Goal: Task Accomplishment & Management: Complete application form

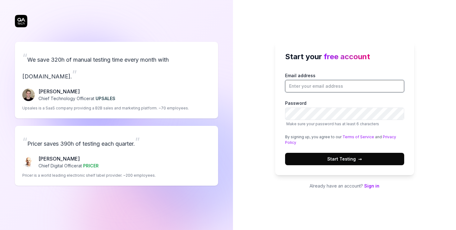
click at [318, 88] on input "Email address" at bounding box center [344, 86] width 119 height 12
click at [334, 88] on input "Email address" at bounding box center [344, 86] width 119 height 12
type input "[EMAIL_ADDRESS][PERSON_NAME][DOMAIN_NAME]"
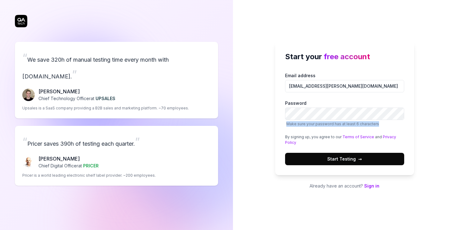
click at [399, 121] on span "Make sure your password has at least 6 characters" at bounding box center [344, 124] width 119 height 6
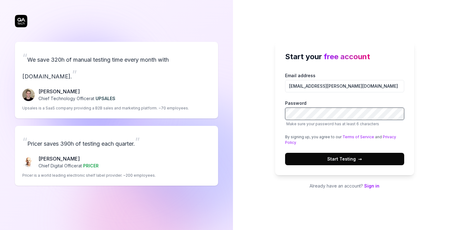
click at [396, 114] on body "Start your free account Email address Password Make sure your password has at l…" at bounding box center [228, 115] width 456 height 230
click at [0, 230] on com-1password-button at bounding box center [0, 230] width 0 height 0
click at [347, 158] on span "Start Testing →" at bounding box center [345, 159] width 35 height 7
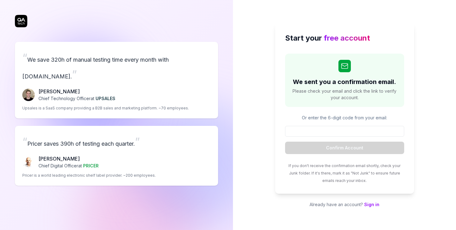
click at [422, 90] on div "Start your free account We sent you a confirmation email. Please check your ema…" at bounding box center [344, 115] width 223 height 230
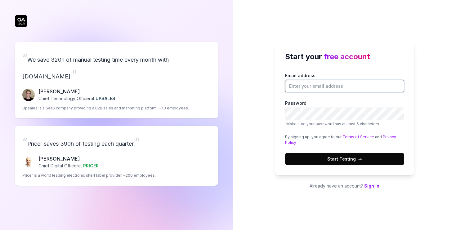
click at [323, 84] on input "Email address" at bounding box center [344, 86] width 119 height 12
click at [377, 188] on link "Sign in" at bounding box center [371, 185] width 15 height 5
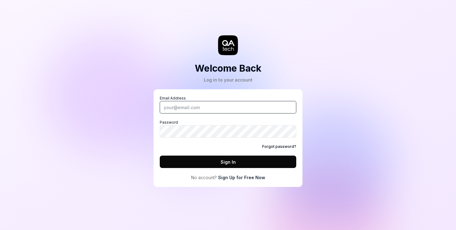
click at [213, 105] on input "Email Address" at bounding box center [228, 107] width 137 height 12
type input "[EMAIL_ADDRESS][PERSON_NAME][DOMAIN_NAME]"
click at [0, 230] on com-1password-button at bounding box center [0, 230] width 0 height 0
click at [281, 147] on link "Forgot password?" at bounding box center [279, 147] width 34 height 6
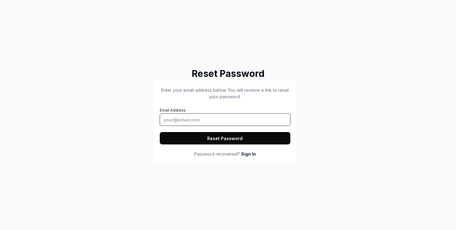
click at [211, 123] on input "Email Address" at bounding box center [225, 120] width 131 height 12
type input "[EMAIL_ADDRESS][PERSON_NAME][DOMAIN_NAME]"
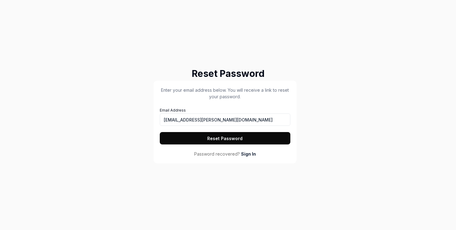
click at [276, 141] on button "Reset Password" at bounding box center [225, 138] width 131 height 12
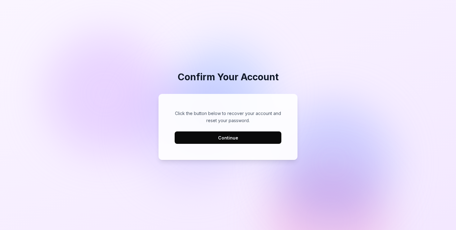
click at [251, 140] on button "Continue" at bounding box center [228, 138] width 107 height 12
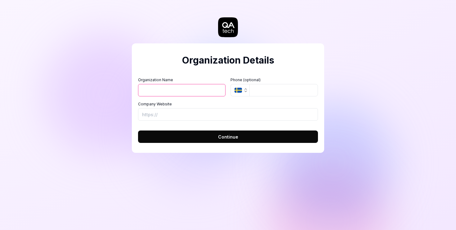
click at [175, 92] on input "Organization Name" at bounding box center [182, 90] width 88 height 12
type input "[GEOGRAPHIC_DATA]"
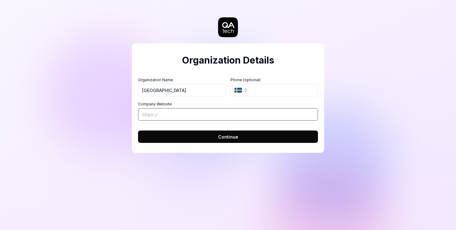
click at [191, 117] on input "Company Website" at bounding box center [228, 114] width 180 height 12
click at [229, 140] on span "Continue" at bounding box center [228, 137] width 20 height 7
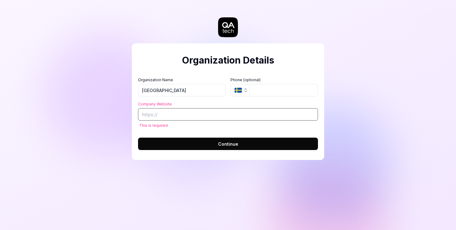
paste input "[URL][DOMAIN_NAME]"
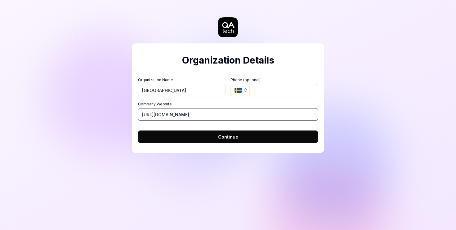
type input "[URL][DOMAIN_NAME]"
click at [256, 138] on button "Continue" at bounding box center [228, 137] width 180 height 12
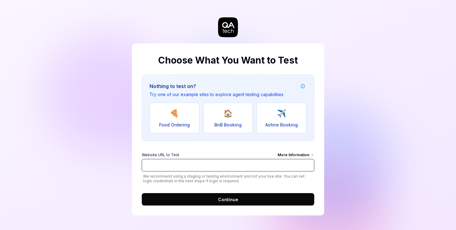
click at [190, 165] on input "Website URL to Test More Information" at bounding box center [228, 165] width 173 height 12
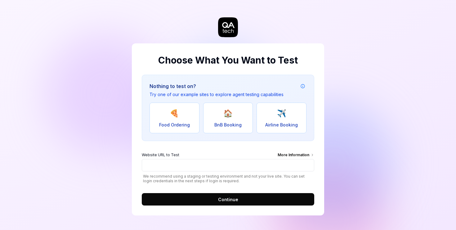
click at [246, 203] on button "Continue" at bounding box center [228, 199] width 173 height 12
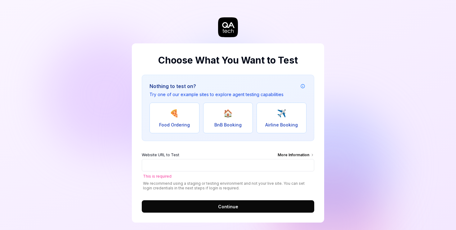
click at [305, 155] on div "More Information" at bounding box center [296, 155] width 37 height 7
click at [305, 159] on input "Website URL to Test More Information" at bounding box center [228, 165] width 173 height 12
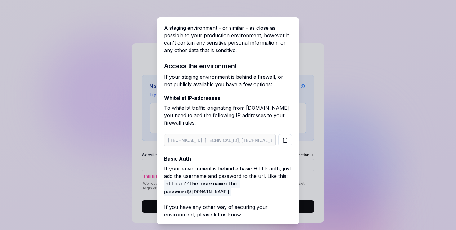
scroll to position [12, 0]
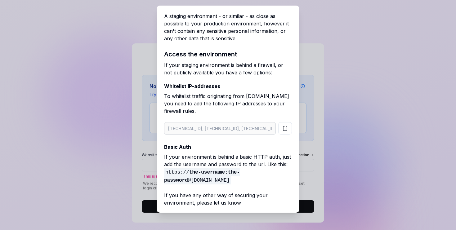
click at [290, 14] on p "A staging environment - or similar - as close as possible to your production en…" at bounding box center [228, 27] width 128 height 30
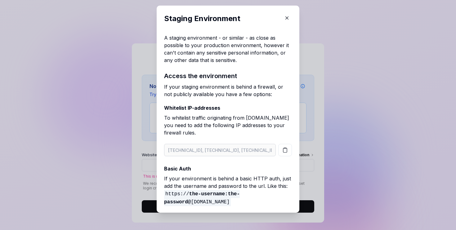
click at [288, 17] on icon "button" at bounding box center [287, 18] width 3 height 3
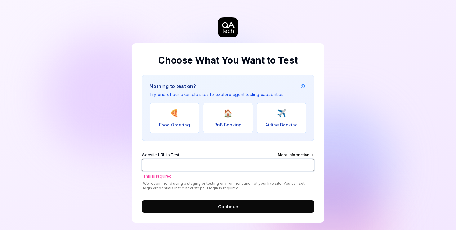
click at [221, 165] on input "Website URL to Test More Information" at bounding box center [228, 165] width 173 height 12
click at [221, 165] on input "v" at bounding box center [228, 165] width 173 height 12
paste input "[URL][DOMAIN_NAME]"
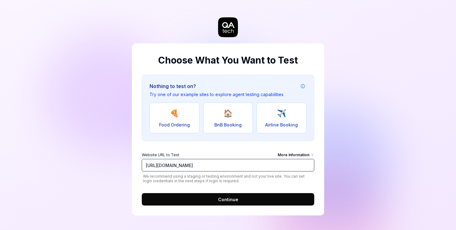
type input "[URL][DOMAIN_NAME]"
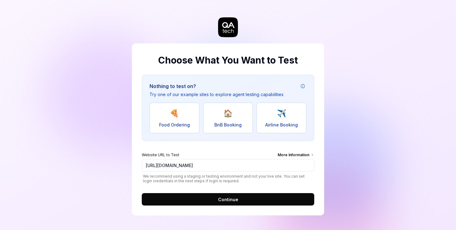
click at [243, 204] on button "Continue" at bounding box center [228, 199] width 173 height 12
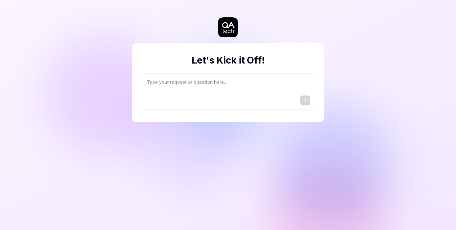
type textarea "*"
type textarea "I"
type textarea "*"
type textarea "I"
type textarea "*"
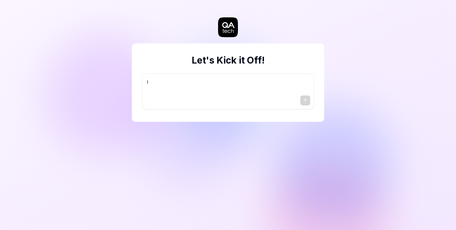
type textarea "I w"
type textarea "*"
type textarea "I wa"
type textarea "*"
type textarea "I wan"
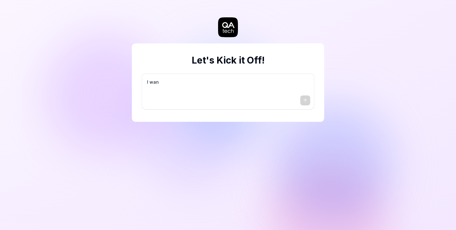
type textarea "*"
type textarea "I want"
type textarea "*"
type textarea "I want"
type textarea "*"
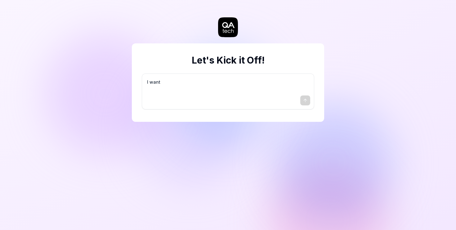
type textarea "I want a"
type textarea "*"
type textarea "I want a"
type textarea "*"
type textarea "I want a g"
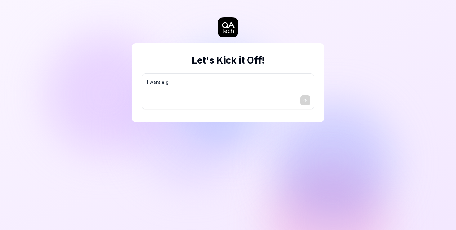
type textarea "*"
type textarea "I want a go"
type textarea "*"
type textarea "I want a goo"
type textarea "*"
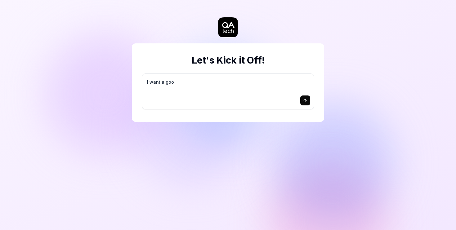
type textarea "I want a good"
type textarea "*"
type textarea "I want a good"
type textarea "*"
type textarea "I want a good t"
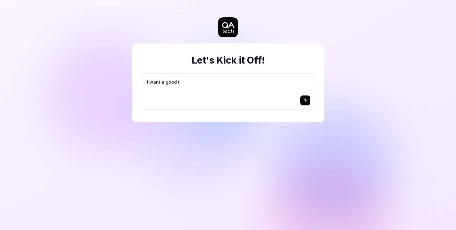
type textarea "*"
type textarea "I want a good te"
type textarea "*"
type textarea "I want a good tes"
type textarea "*"
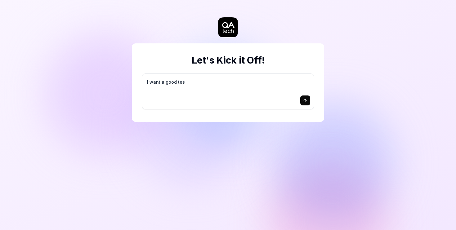
type textarea "I want a good test"
type textarea "*"
type textarea "I want a good test"
type textarea "*"
type textarea "I want a good test s"
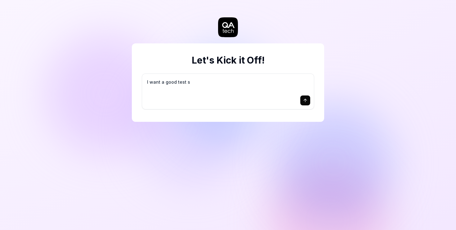
type textarea "*"
type textarea "I want a good test se"
type textarea "*"
type textarea "I want a good test set"
type textarea "*"
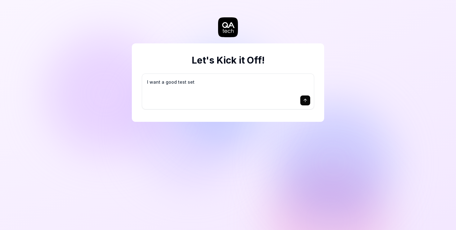
type textarea "I want a good test setu"
type textarea "*"
type textarea "I want a good test setup"
type textarea "*"
type textarea "I want a good test setup"
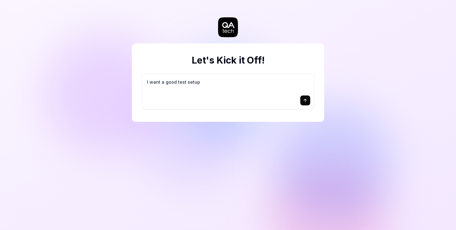
type textarea "*"
type textarea "I want a good test setup f"
type textarea "*"
type textarea "I want a good test setup fo"
type textarea "*"
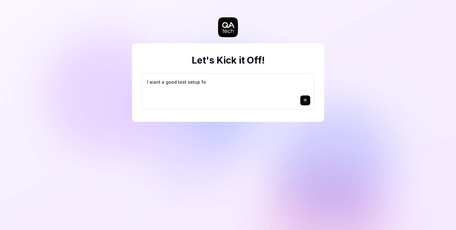
type textarea "I want a good test setup for"
type textarea "*"
type textarea "I want a good test setup for"
type textarea "*"
type textarea "I want a good test setup for m"
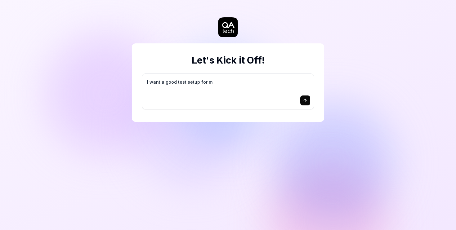
type textarea "*"
type textarea "I want a good test setup for my"
type textarea "*"
type textarea "I want a good test setup for my"
type textarea "*"
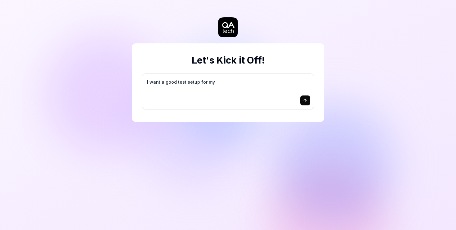
type textarea "I want a good test setup for my s"
type textarea "*"
type textarea "I want a good test setup for my si"
type textarea "*"
type textarea "I want a good test setup for my sit"
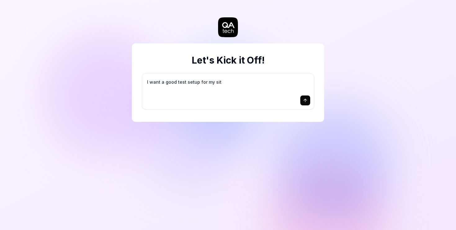
type textarea "*"
type textarea "I want a good test setup for my site"
type textarea "*"
type textarea "I want a good test setup for my site"
type textarea "*"
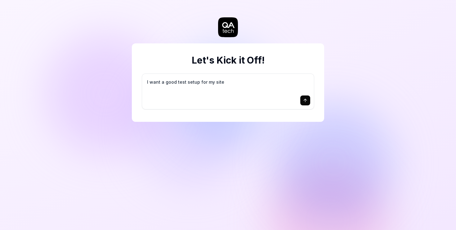
type textarea "I want a good test setup for my site -"
type textarea "*"
type textarea "I want a good test setup for my site -"
type textarea "*"
type textarea "I want a good test setup for my site - h"
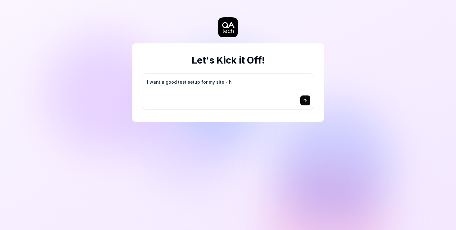
type textarea "*"
type textarea "I want a good test setup for my site - he"
type textarea "*"
type textarea "I want a good test setup for my site - hel"
type textarea "*"
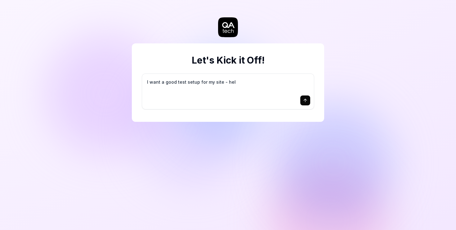
type textarea "I want a good test setup for my site - help"
type textarea "*"
type textarea "I want a good test setup for my site - help"
type textarea "*"
type textarea "I want a good test setup for my site - help m"
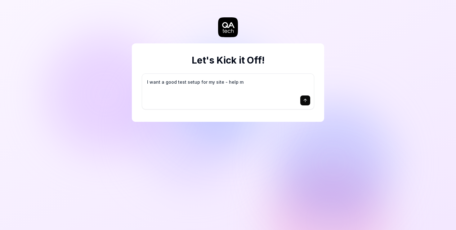
type textarea "*"
type textarea "I want a good test setup for my site - help me"
type textarea "*"
type textarea "I want a good test setup for my site - help me"
type textarea "*"
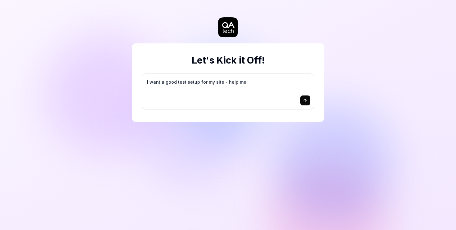
type textarea "I want a good test setup for my site - help me c"
type textarea "*"
type textarea "I want a good test setup for my site - help me cr"
type textarea "*"
type textarea "I want a good test setup for my site - help me cre"
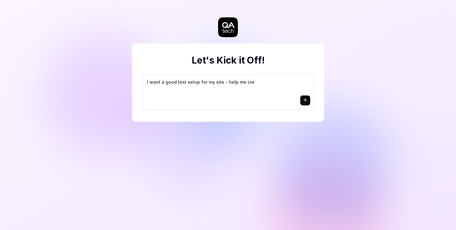
type textarea "*"
type textarea "I want a good test setup for my site - help me crea"
type textarea "*"
type textarea "I want a good test setup for my site - help me creat"
type textarea "*"
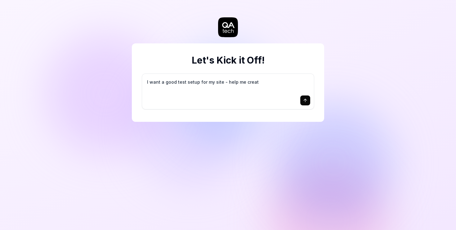
type textarea "I want a good test setup for my site - help me create"
type textarea "*"
type textarea "I want a good test setup for my site - help me create"
type textarea "*"
type textarea "I want a good test setup for my site - help me create t"
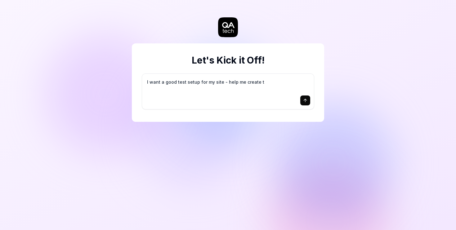
type textarea "*"
type textarea "I want a good test setup for my site - help me create th"
type textarea "*"
type textarea "I want a good test setup for my site - help me create the"
type textarea "*"
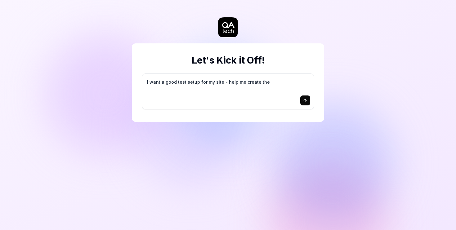
type textarea "I want a good test setup for my site - help me create the"
type textarea "*"
type textarea "I want a good test setup for my site - help me create the f"
type textarea "*"
type textarea "I want a good test setup for my site - help me create the fi"
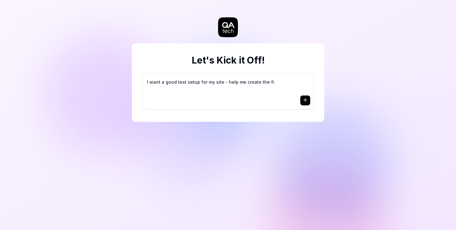
type textarea "*"
type textarea "I want a good test setup for my site - help me create the fir"
type textarea "*"
type textarea "I want a good test setup for my site - help me create the firs"
type textarea "*"
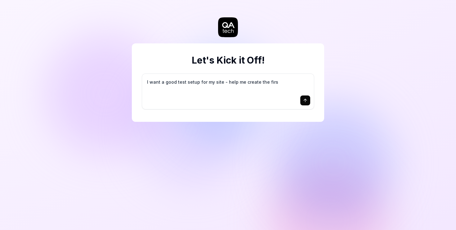
type textarea "I want a good test setup for my site - help me create the first"
type textarea "*"
type textarea "I want a good test setup for my site - help me create the first"
type textarea "*"
type textarea "I want a good test setup for my site - help me create the first 3"
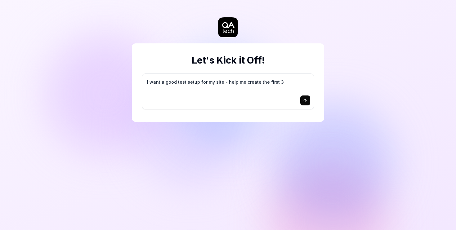
type textarea "*"
type textarea "I want a good test setup for my site - help me create the first 3-"
type textarea "*"
type textarea "I want a good test setup for my site - help me create the first 3-5"
type textarea "*"
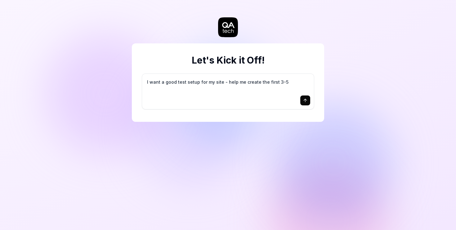
type textarea "I want a good test setup for my site - help me create the first 3-5"
type textarea "*"
type textarea "I want a good test setup for my site - help me create the first 3-5 t"
type textarea "*"
type textarea "I want a good test setup for my site - help me create the first 3-5 te"
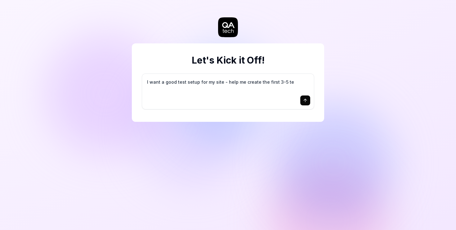
type textarea "*"
type textarea "I want a good test setup for my site - help me create the first 3-5 tes"
type textarea "*"
type textarea "I want a good test setup for my site - help me create the first 3-5 test"
type textarea "*"
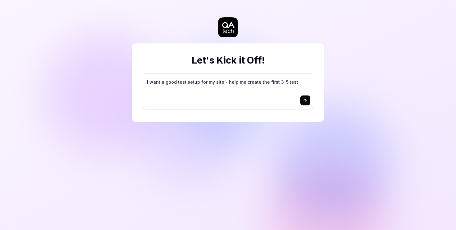
type textarea "I want a good test setup for my site - help me create the first 3-5 test"
type textarea "*"
type textarea "I want a good test setup for my site - help me create the first 3-5 test c"
type textarea "*"
type textarea "I want a good test setup for my site - help me create the first 3-5 test ca"
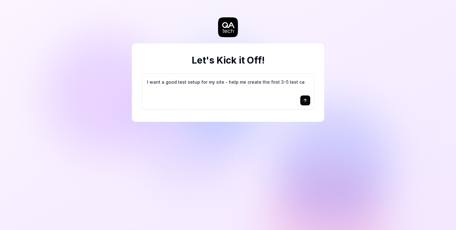
type textarea "*"
type textarea "I want a good test setup for my site - help me create the first 3-5 test cas"
type textarea "*"
type textarea "I want a good test setup for my site - help me create the first 3-5 test case"
type textarea "*"
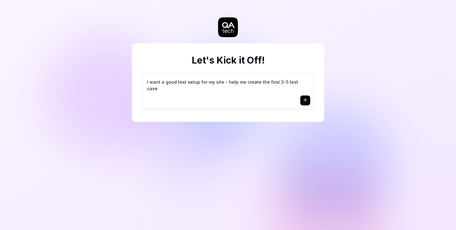
type textarea "I want a good test setup for my site - help me create the first 3-5 test cases"
click at [306, 102] on icon "submit" at bounding box center [305, 100] width 5 height 5
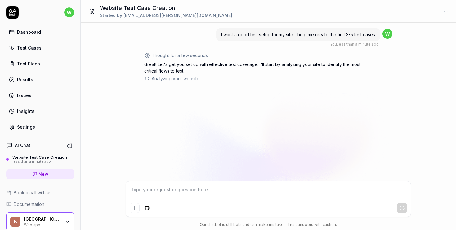
click at [252, 35] on span "I want a good test setup for my site - help me create the first 3-5 test cases" at bounding box center [298, 34] width 154 height 5
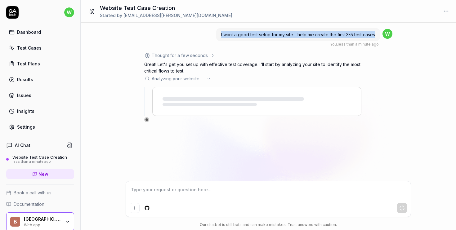
copy span "I want a good test setup for my site - help me create the first 3-5 test cases"
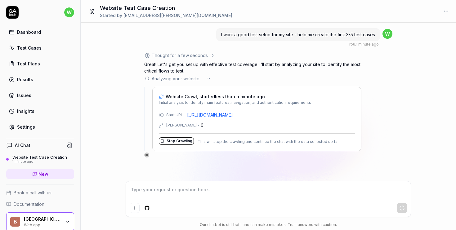
click at [386, 75] on div "Thought for a few seconds The user wants to set up their first 3-5 test cases. …" at bounding box center [268, 105] width 248 height 106
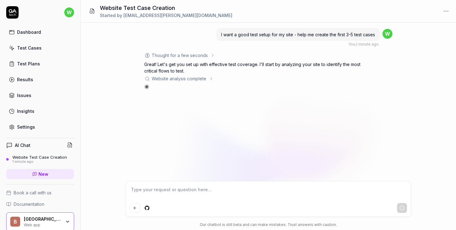
click at [401, 108] on div "I want a good test setup for my site - help me create the first 3-5 test cases …" at bounding box center [269, 102] width 376 height 159
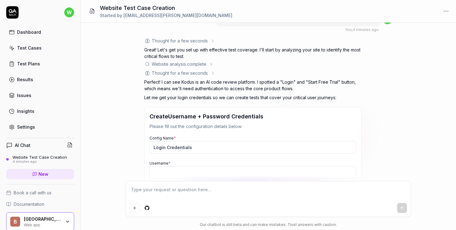
scroll to position [99, 0]
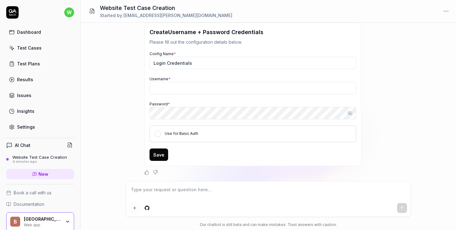
click at [148, 209] on html "w Dashboard Test Cases Test Plans Results Issues Insights Settings AI Chat Webs…" at bounding box center [228, 115] width 456 height 230
click at [113, 172] on html "w Dashboard Test Cases Test Plans Results Issues Insights Settings AI Chat Webs…" at bounding box center [228, 115] width 456 height 230
click at [36, 35] on div "Dashboard" at bounding box center [29, 32] width 24 height 7
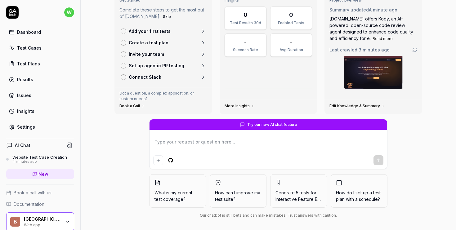
scroll to position [44, 0]
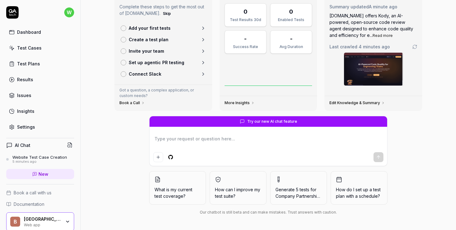
click at [419, 124] on div "Try our new AI chat feature What is my current test coverage? How can I improve…" at bounding box center [269, 167] width 318 height 102
click at [410, 131] on div "Try our new AI chat feature What is my current test coverage? How can I improve…" at bounding box center [269, 167] width 318 height 102
click at [91, 117] on div "Get Started Complete these steps to get the most out of [DOMAIN_NAME]. Skip Add…" at bounding box center [269, 105] width 376 height 252
click at [27, 47] on div "Test Cases" at bounding box center [29, 48] width 25 height 7
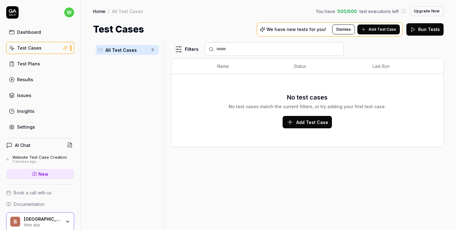
click at [381, 29] on span "Add Test Case" at bounding box center [383, 30] width 28 height 6
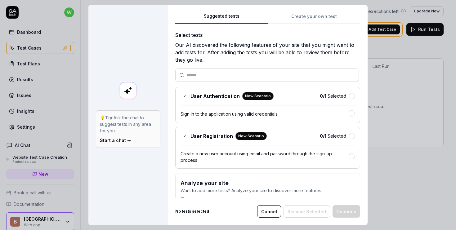
click at [271, 211] on button "Cancel" at bounding box center [269, 212] width 24 height 12
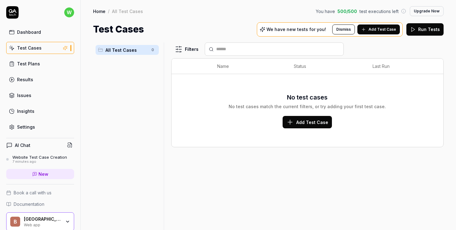
click at [37, 98] on link "Issues" at bounding box center [40, 95] width 68 height 12
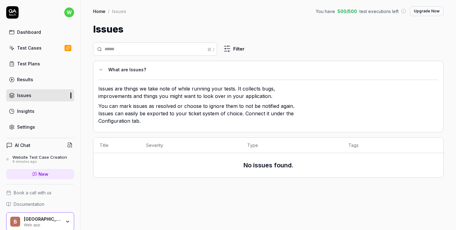
click at [232, 47] on html "w Dashboard Test Cases Test Plans Results Issues Insights Settings AI Chat Webs…" at bounding box center [228, 115] width 456 height 230
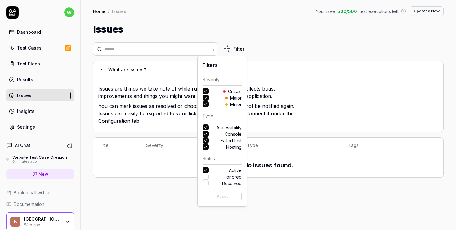
click at [292, 100] on html "w Dashboard Test Cases Test Plans Results Issues Insights Settings AI Chat Webs…" at bounding box center [228, 115] width 456 height 230
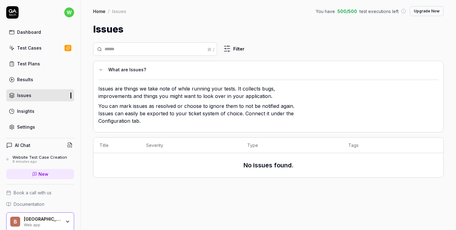
click at [127, 69] on div "What are Issues?" at bounding box center [270, 69] width 325 height 7
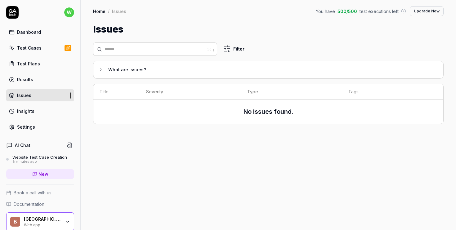
click at [122, 69] on div "What are Issues?" at bounding box center [270, 69] width 325 height 7
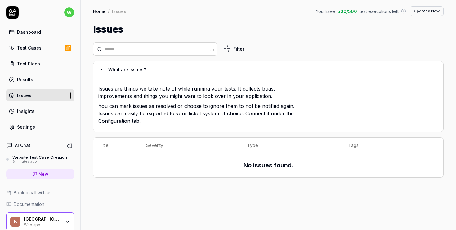
click at [42, 112] on link "Insights" at bounding box center [40, 111] width 68 height 12
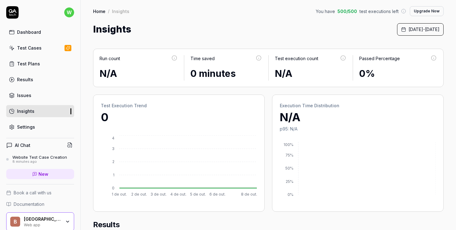
click at [87, 65] on div "Run count N/A Time saved 0 minutes Test execution count N/A Passed Percentage 0…" at bounding box center [269, 231] width 376 height 391
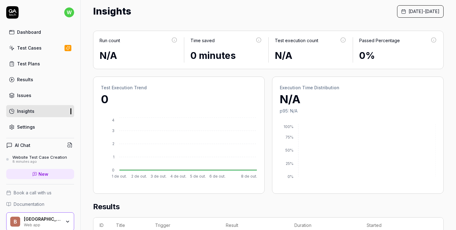
click at [29, 126] on div "Settings" at bounding box center [26, 127] width 18 height 7
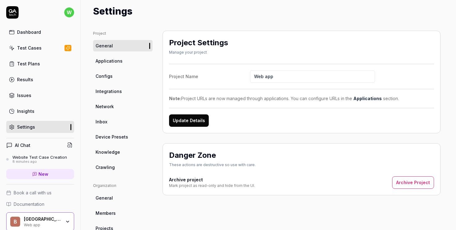
click at [112, 152] on span "Knowledge" at bounding box center [108, 152] width 25 height 7
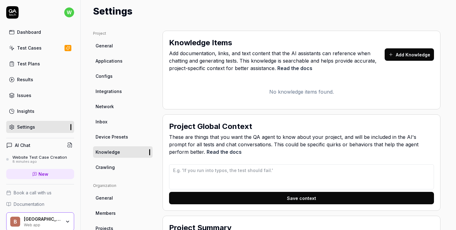
click at [417, 51] on button "Add Knowledge" at bounding box center [409, 54] width 49 height 12
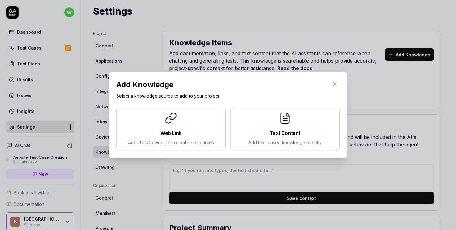
click at [300, 127] on div "Text Content Add text-based knowledge directly" at bounding box center [285, 129] width 99 height 34
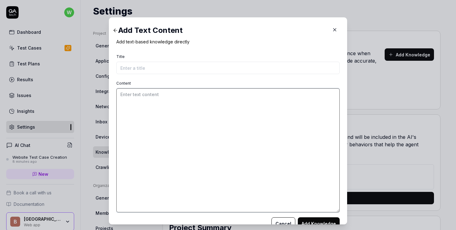
click at [248, 129] on textarea "Content" at bounding box center [228, 150] width 224 height 124
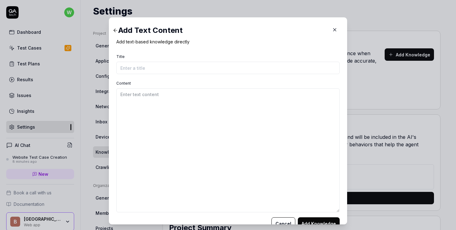
click at [333, 28] on icon "button" at bounding box center [335, 30] width 6 height 6
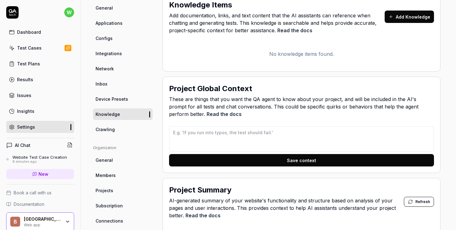
scroll to position [55, 0]
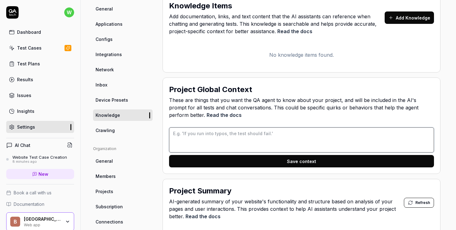
click at [257, 141] on textarea at bounding box center [301, 140] width 265 height 25
click at [119, 131] on link "Crawling" at bounding box center [123, 130] width 60 height 11
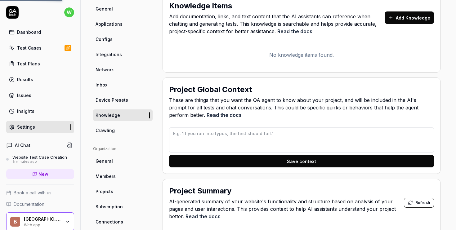
scroll to position [49, 0]
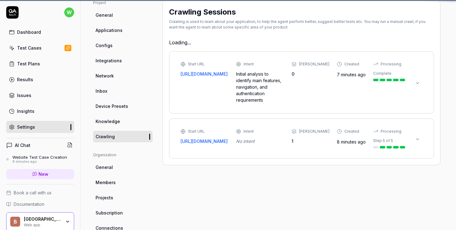
type textarea "*"
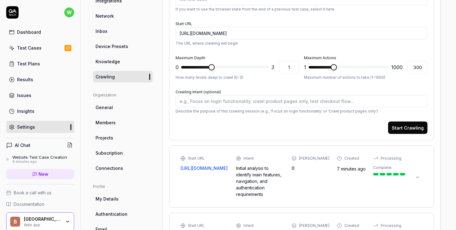
scroll to position [108, 0]
click at [119, 106] on link "General" at bounding box center [123, 107] width 60 height 11
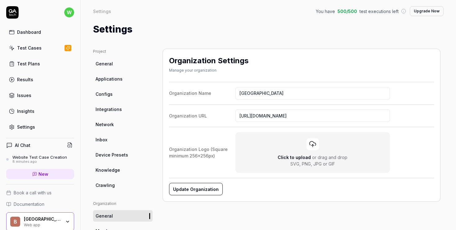
scroll to position [25, 0]
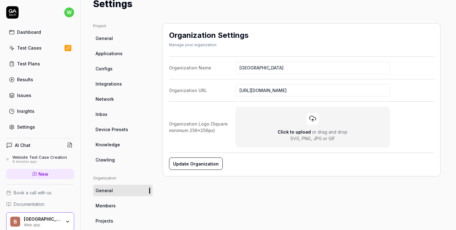
click at [120, 99] on link "Network" at bounding box center [123, 98] width 60 height 11
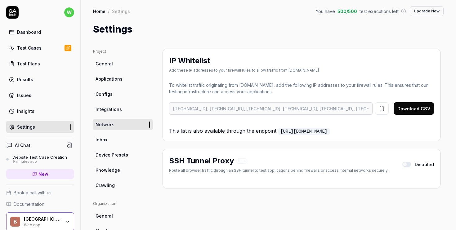
click at [117, 139] on link "Inbox" at bounding box center [123, 139] width 60 height 11
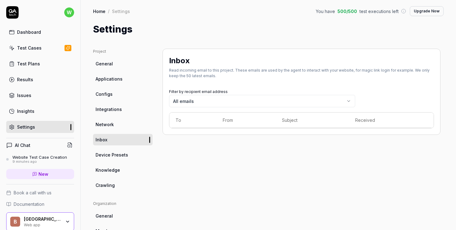
click at [119, 111] on span "Integrations" at bounding box center [109, 109] width 26 height 7
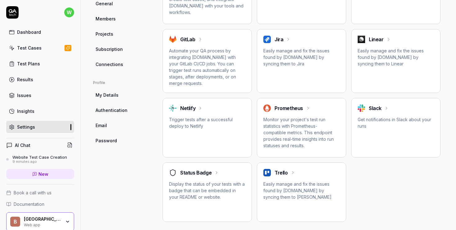
click at [26, 110] on div "Insights" at bounding box center [25, 111] width 17 height 7
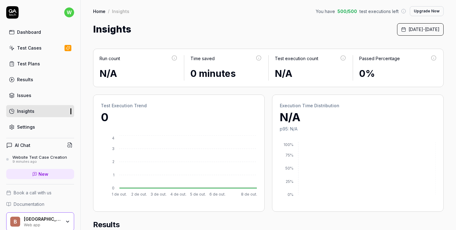
click at [38, 75] on link "Results" at bounding box center [40, 80] width 68 height 12
